Goal: Task Accomplishment & Management: Manage account settings

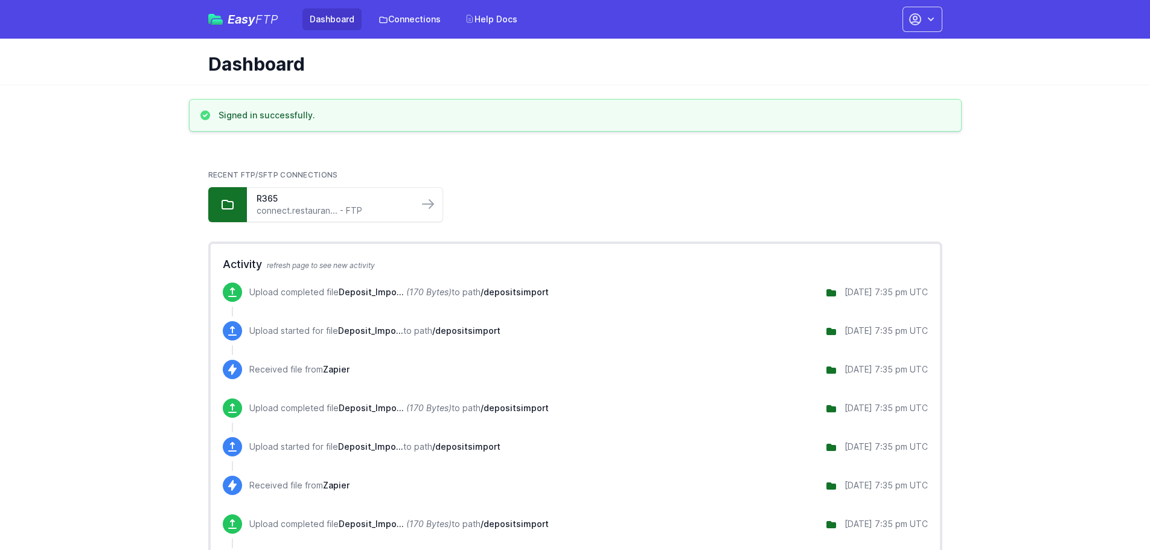
click at [598, 190] on ul "R365 connect.restauran... - FTP" at bounding box center [575, 204] width 734 height 35
click at [928, 18] on icon "button" at bounding box center [931, 19] width 12 height 12
click at [890, 52] on link "Account Settings" at bounding box center [884, 50] width 116 height 22
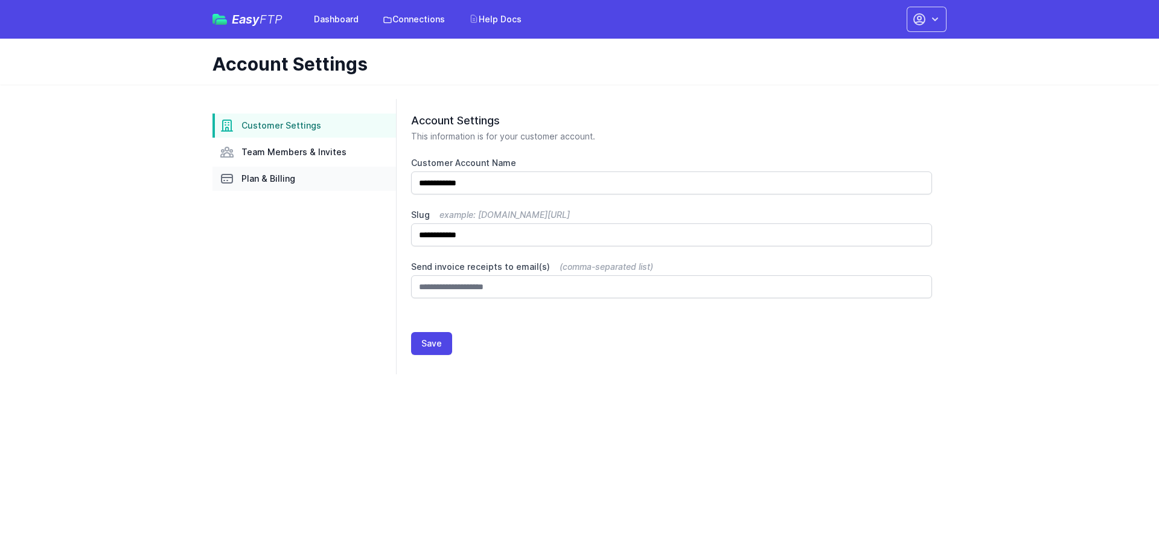
click at [250, 185] on link "Plan & Billing" at bounding box center [303, 179] width 183 height 24
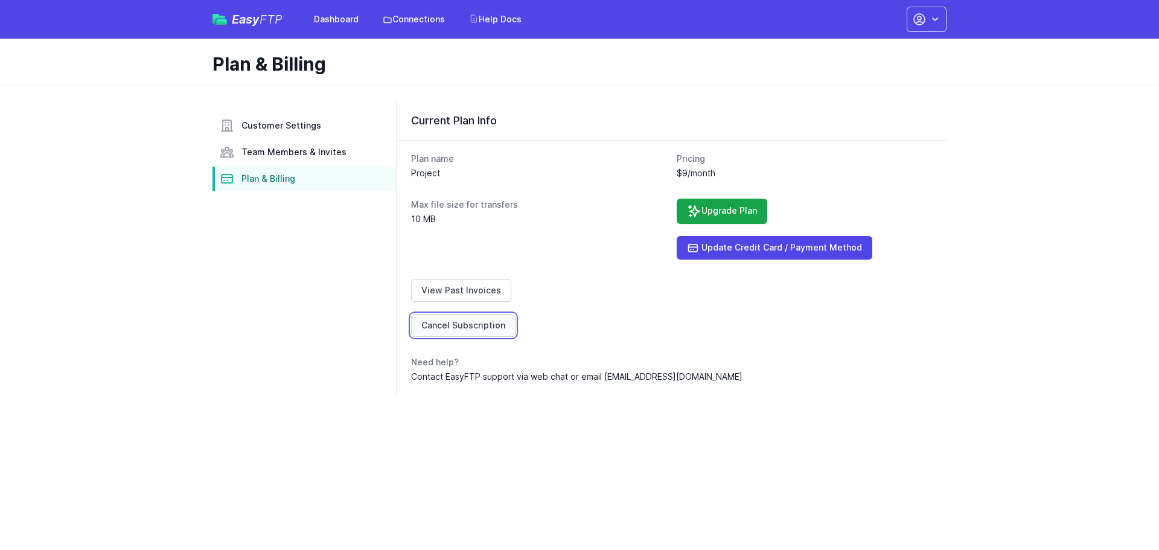
click at [468, 327] on link "Cancel Subscription" at bounding box center [463, 325] width 104 height 23
